Goal: Find specific page/section: Find specific page/section

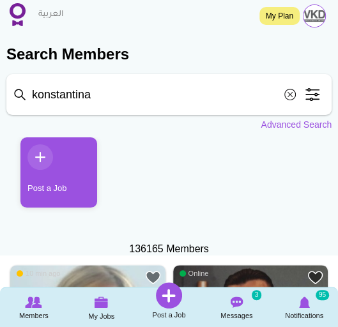
type input "konstantina"
click button "Search" at bounding box center [0, 0] width 0 height 0
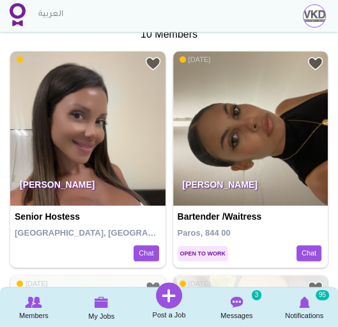
scroll to position [250, 0]
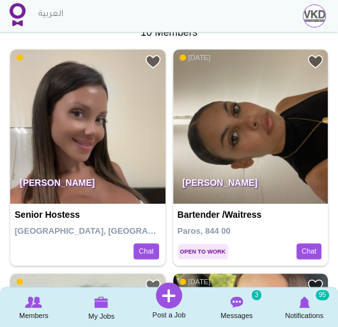
click at [93, 176] on p "Konstantina Samara" at bounding box center [87, 186] width 155 height 36
click at [116, 135] on img at bounding box center [87, 126] width 155 height 155
